Goal: Navigation & Orientation: Find specific page/section

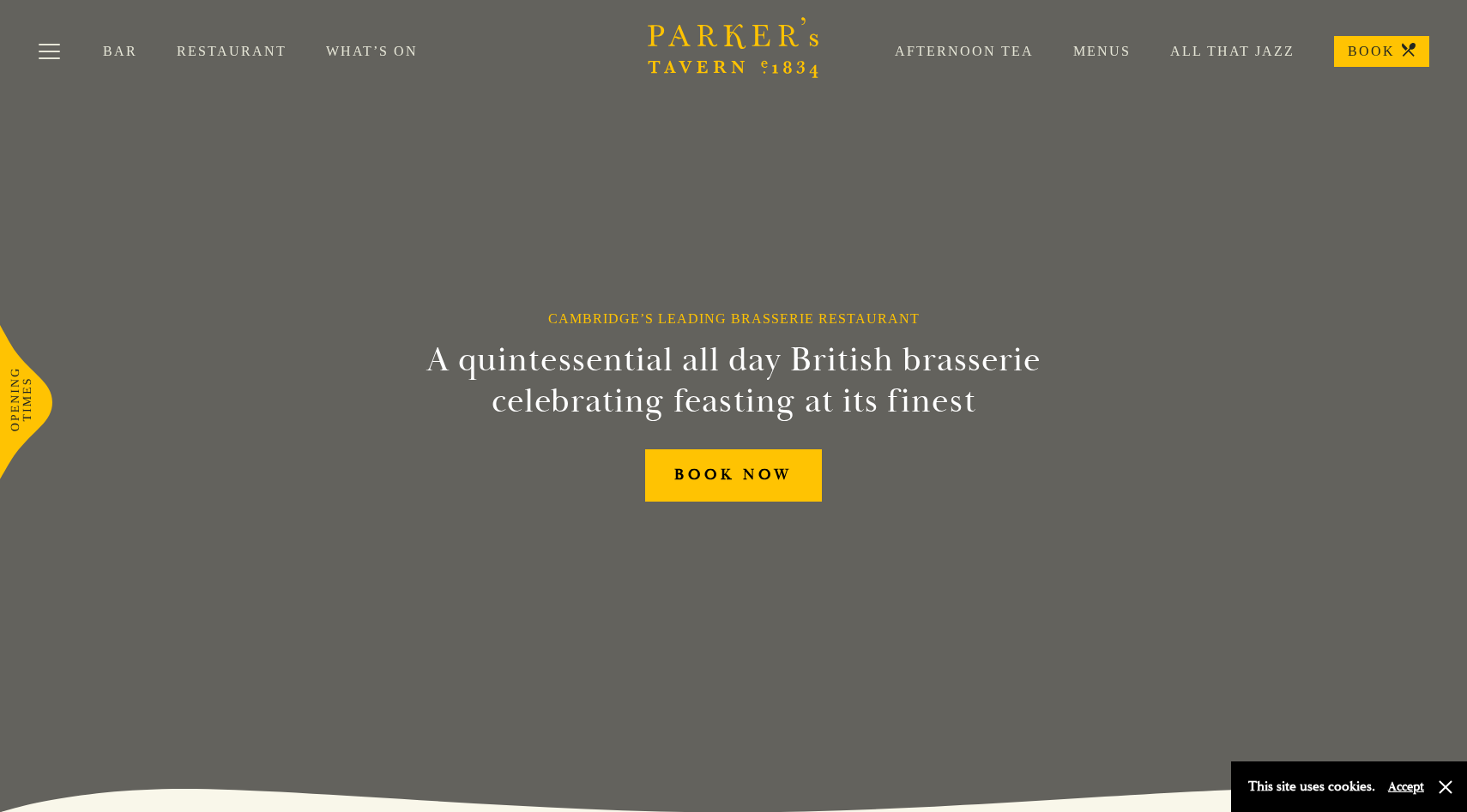
click at [1240, 55] on link "All That Jazz" at bounding box center [1213, 52] width 164 height 17
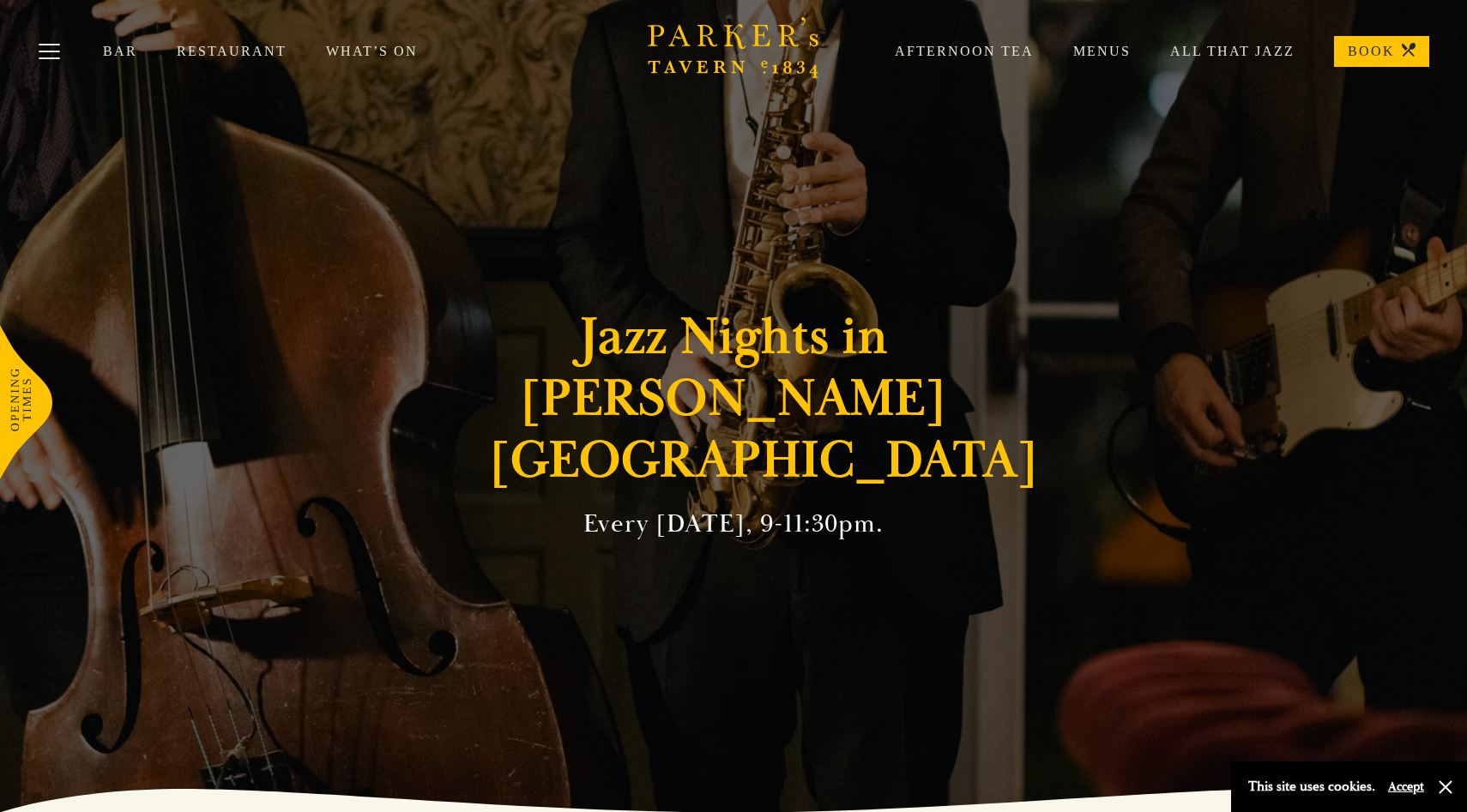
click at [1018, 55] on link "Afternoon Tea" at bounding box center [945, 52] width 179 height 17
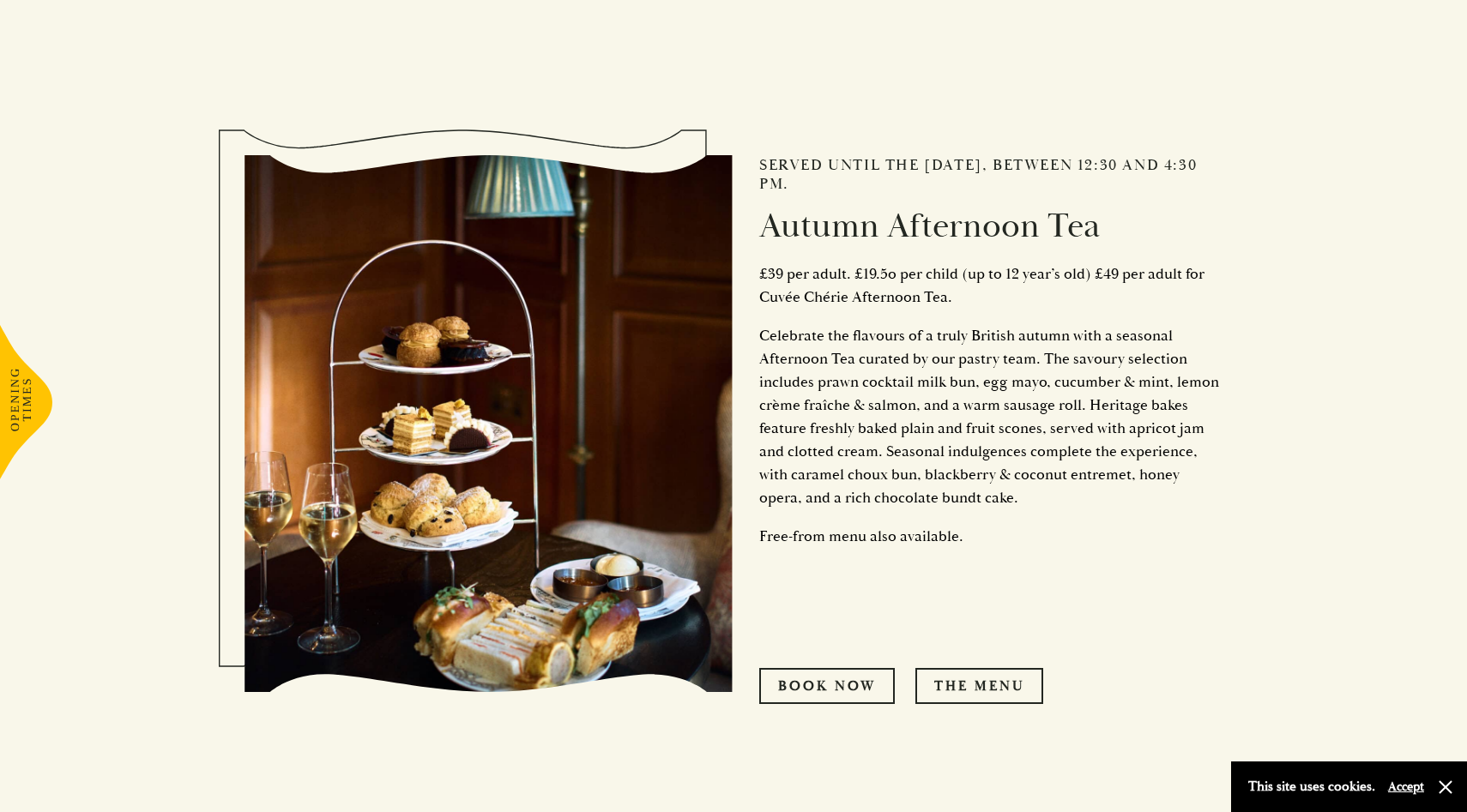
scroll to position [865, 0]
